Goal: Task Accomplishment & Management: Manage account settings

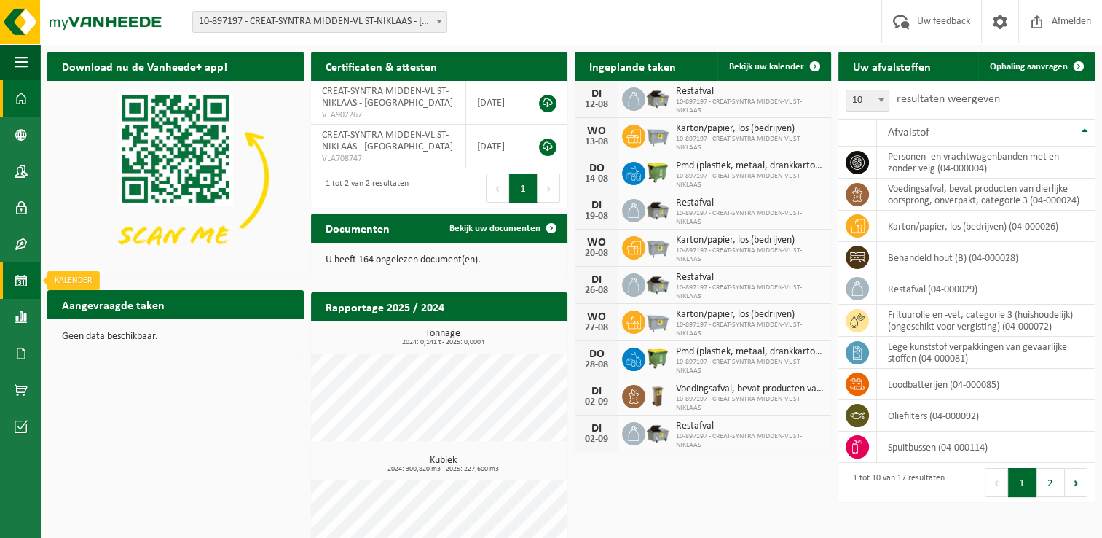
click at [19, 283] on span at bounding box center [21, 280] width 13 height 36
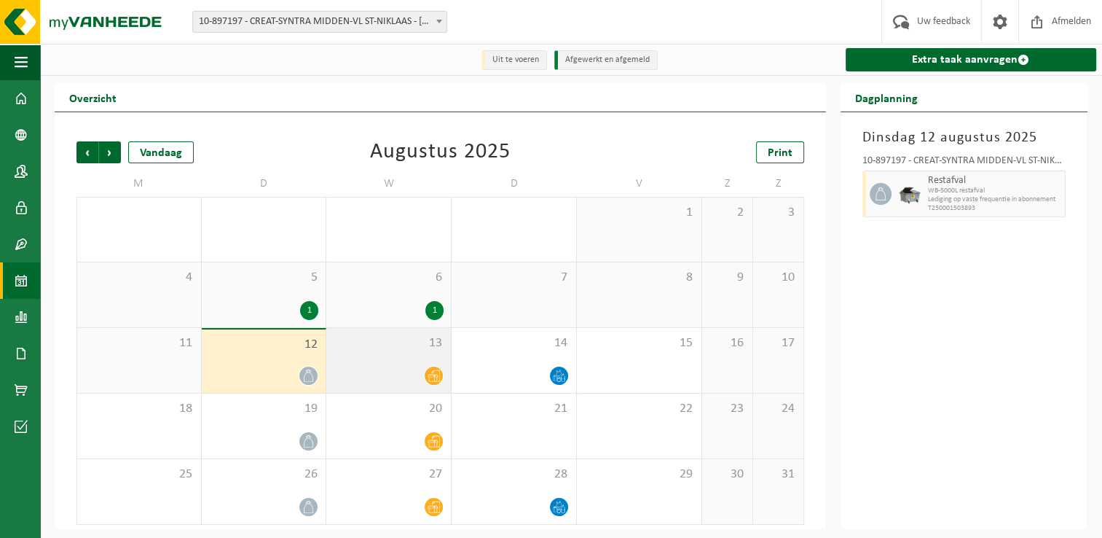
click at [383, 351] on span "13" at bounding box center [389, 343] width 110 height 16
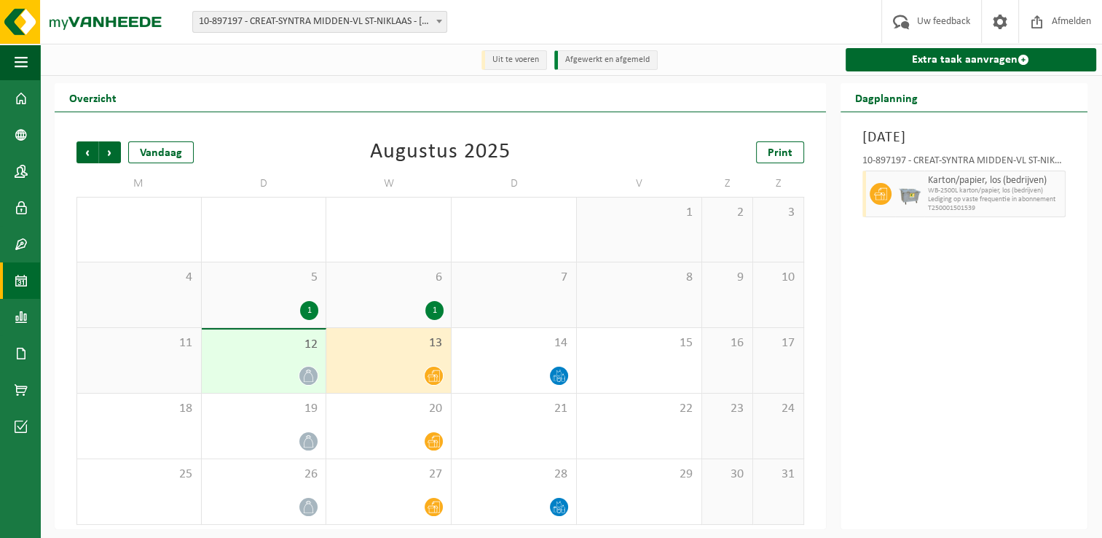
scroll to position [2, 0]
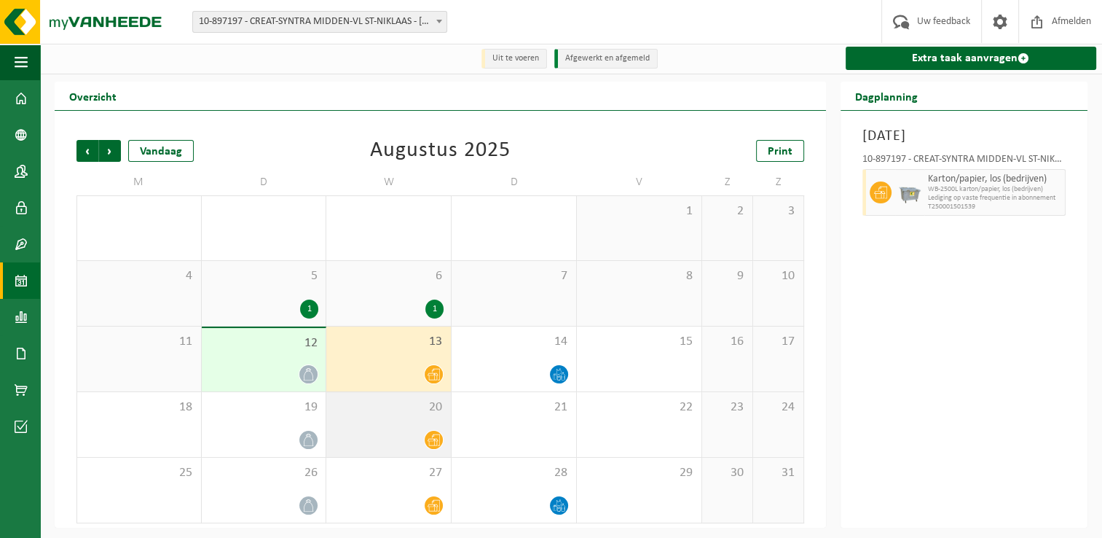
click at [414, 436] on div at bounding box center [389, 440] width 110 height 20
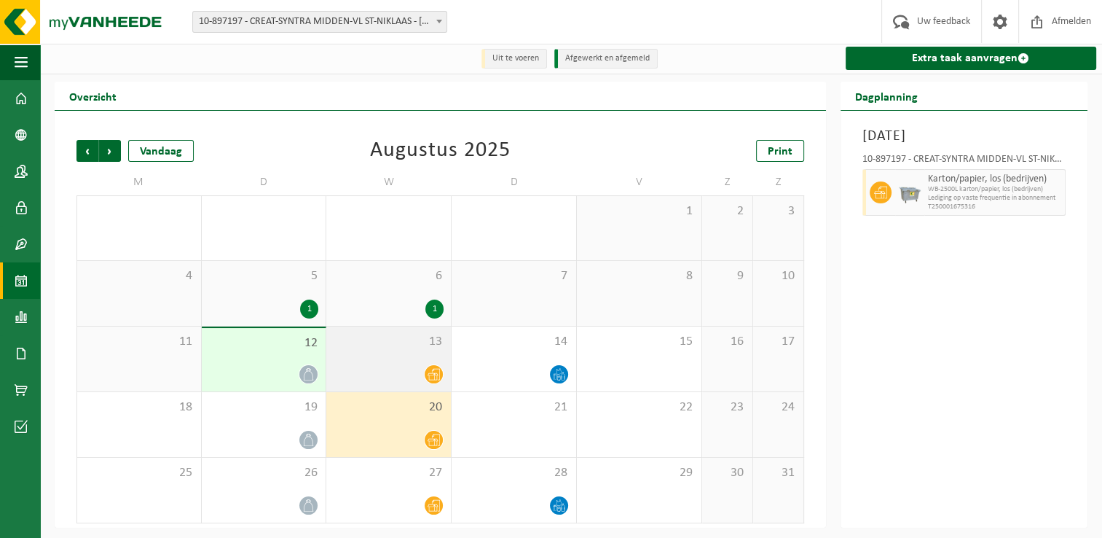
click at [402, 353] on div "13" at bounding box center [388, 358] width 125 height 65
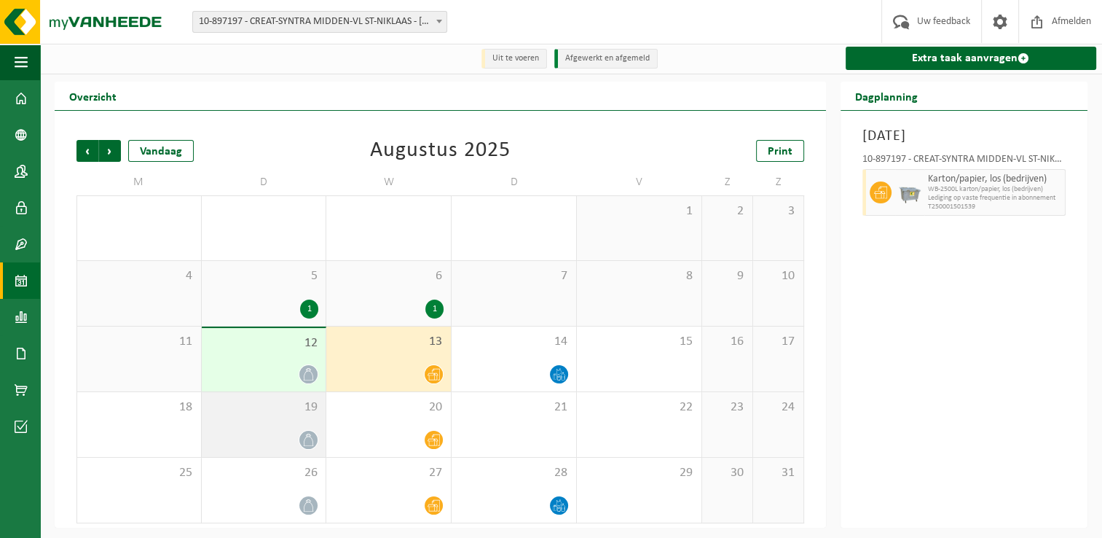
click at [248, 427] on div "19" at bounding box center [264, 424] width 125 height 65
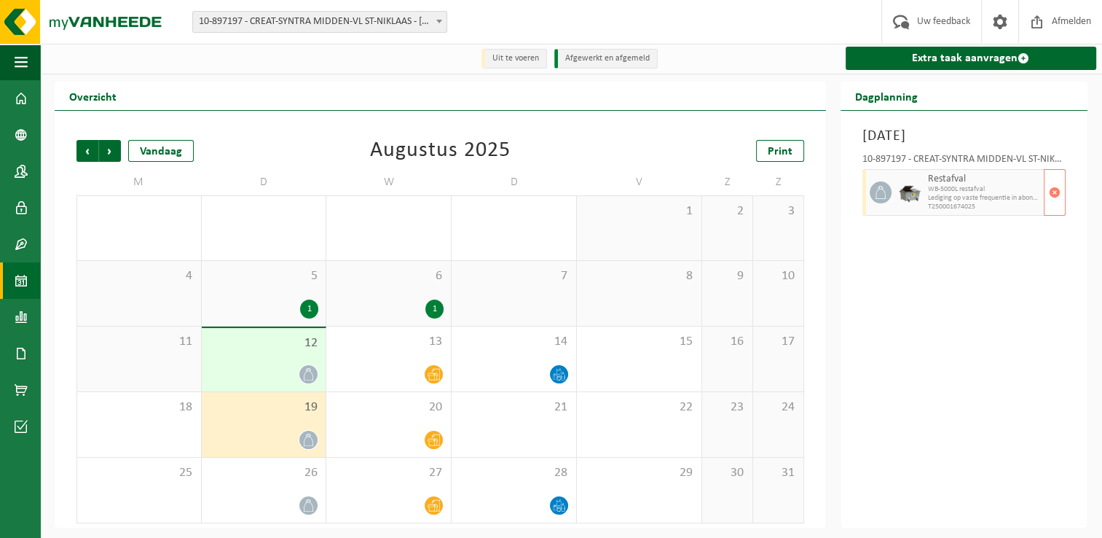
click at [967, 186] on span "WB-5000L restafval" at bounding box center [984, 189] width 113 height 9
click at [1051, 192] on span "button" at bounding box center [1055, 192] width 12 height 29
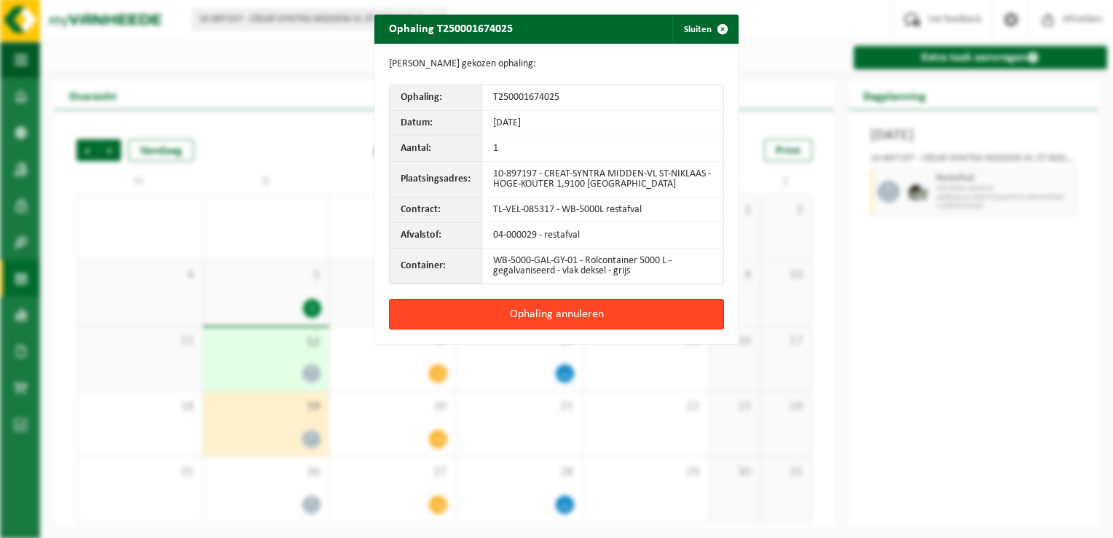
click at [551, 310] on button "Ophaling annuleren" at bounding box center [556, 314] width 335 height 31
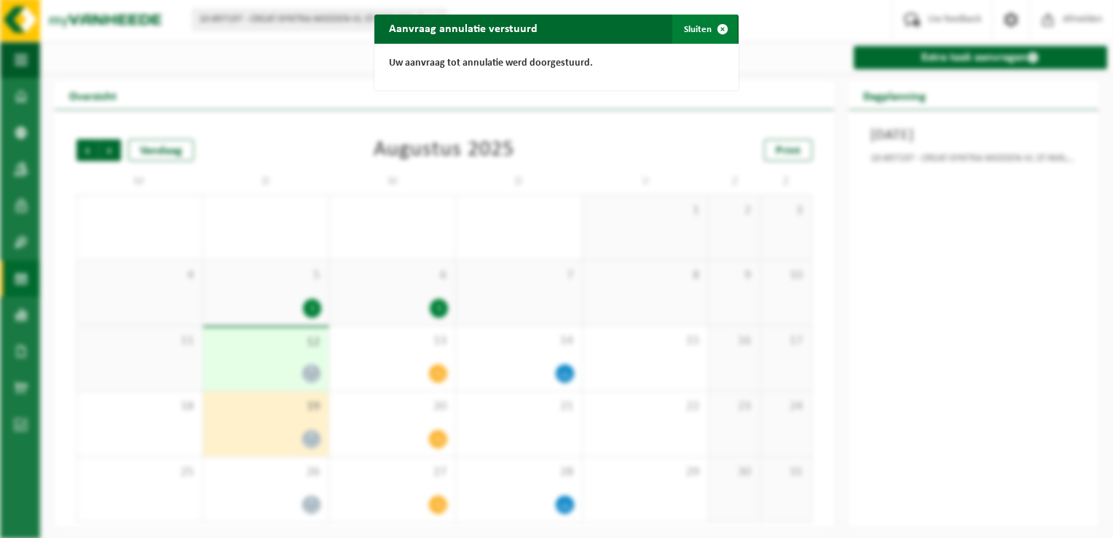
click at [718, 31] on span "button" at bounding box center [722, 29] width 29 height 29
